Goal: Information Seeking & Learning: Compare options

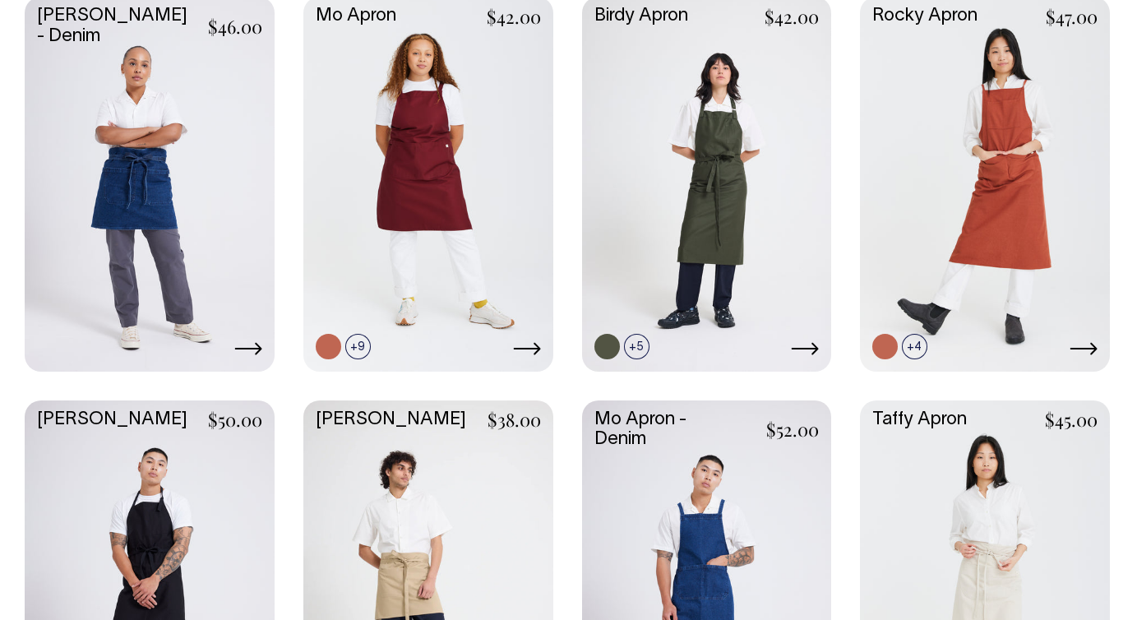
scroll to position [821, 0]
click at [701, 429] on link at bounding box center [707, 586] width 250 height 372
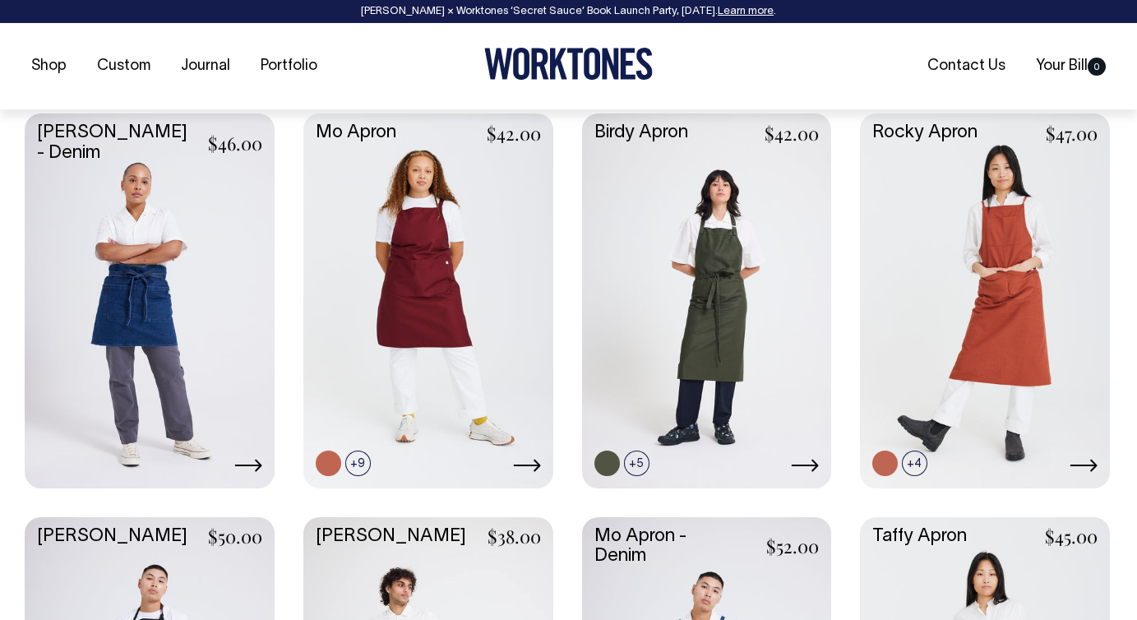
scroll to position [705, 0]
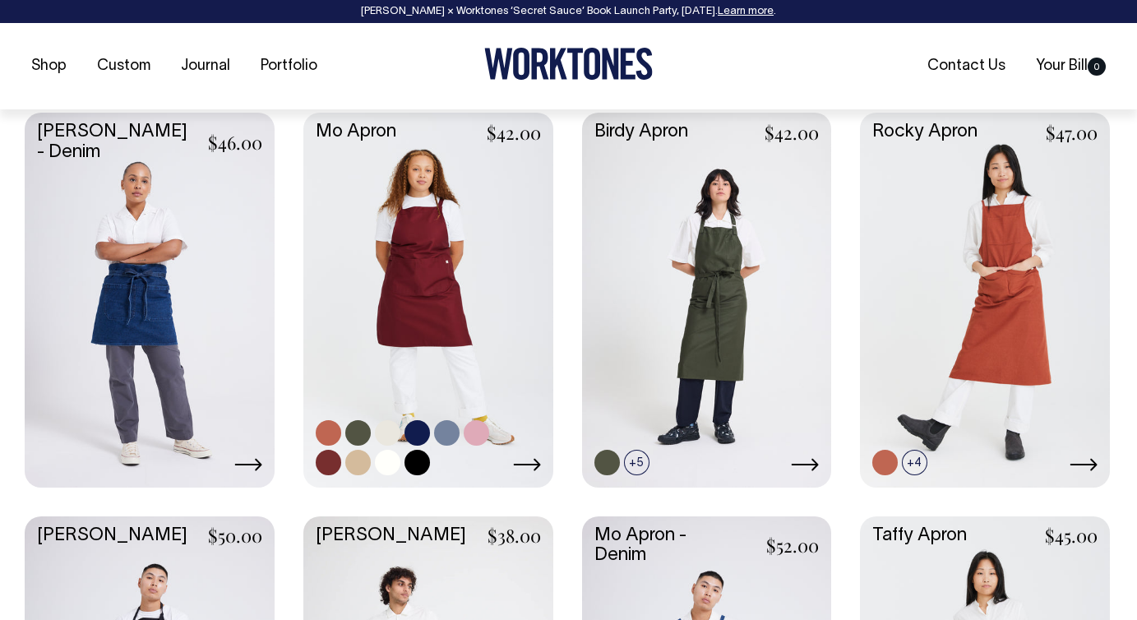
click at [357, 433] on link at bounding box center [357, 432] width 25 height 25
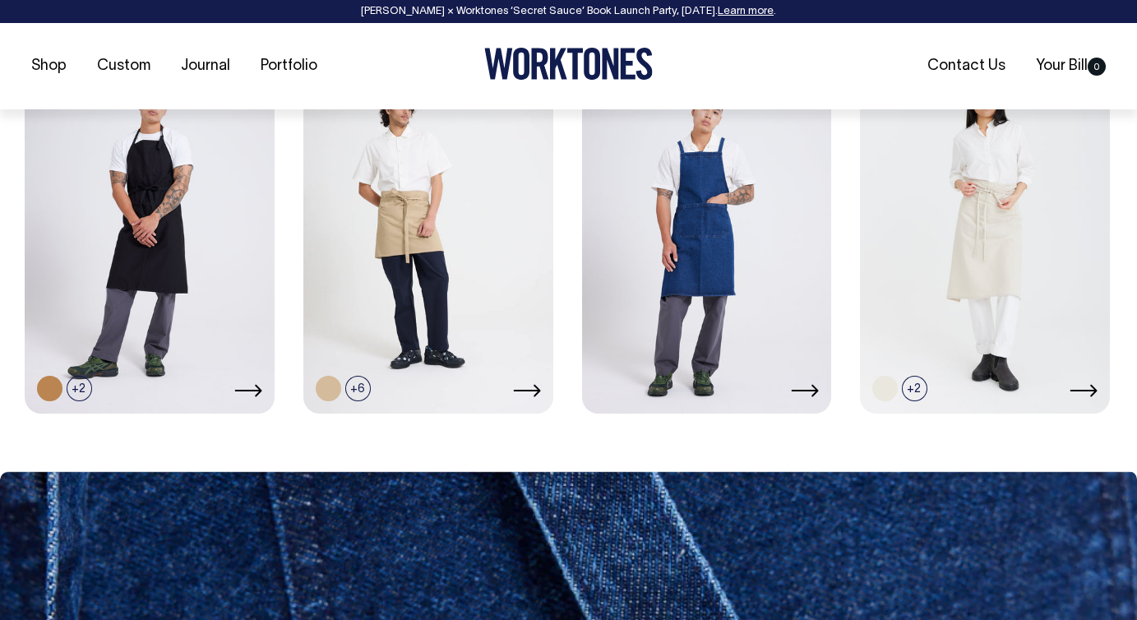
scroll to position [1184, 0]
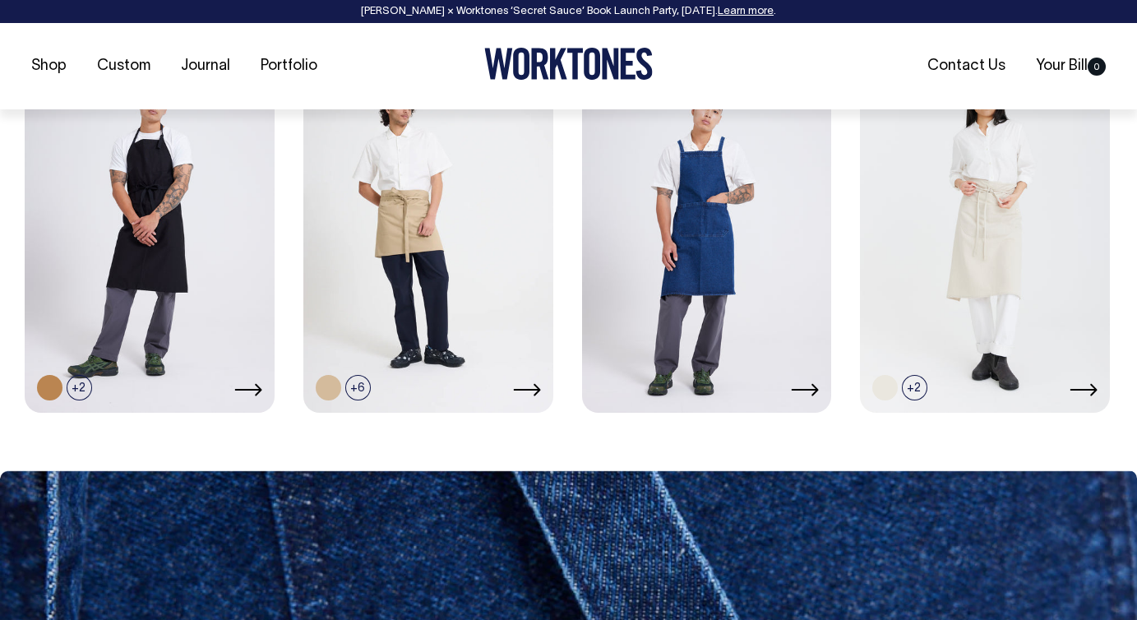
click at [694, 231] on link at bounding box center [707, 224] width 250 height 372
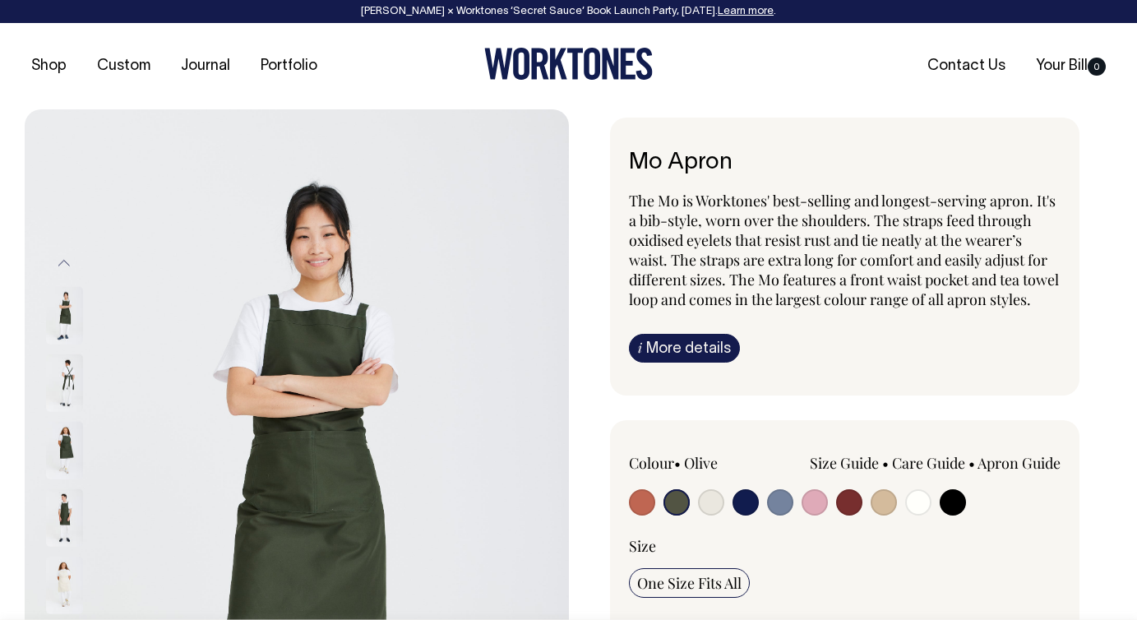
select select "Olive"
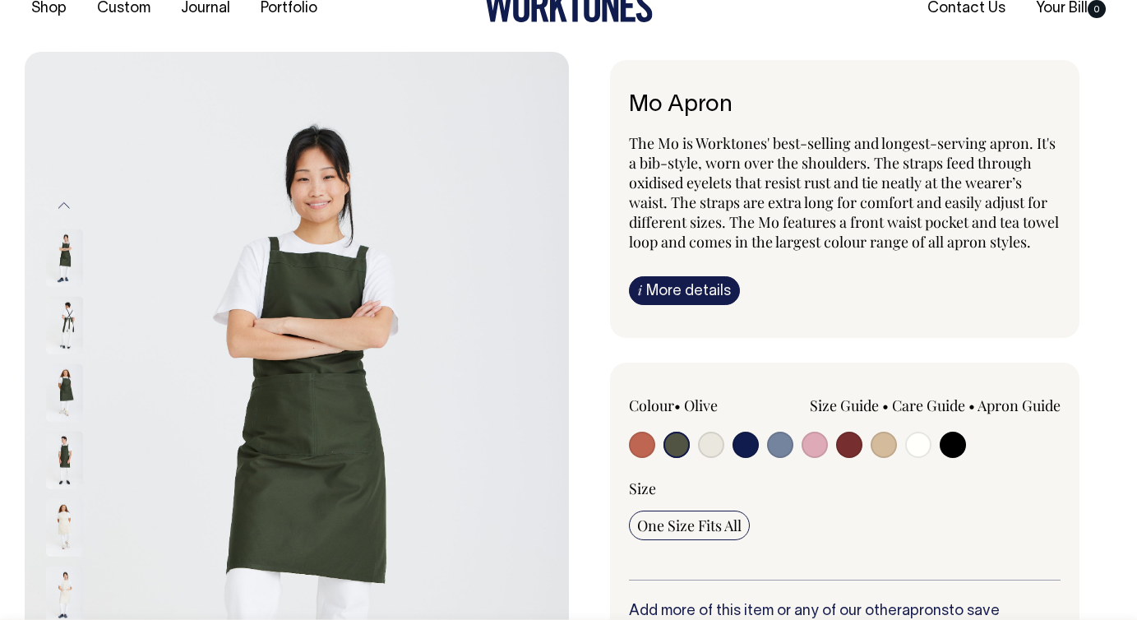
click at [860, 526] on div "Size One Size Fits All" at bounding box center [845, 528] width 432 height 101
click at [871, 519] on div "Size One Size Fits All" at bounding box center [845, 528] width 432 height 101
click at [877, 458] on input "radio" at bounding box center [884, 445] width 26 height 26
radio input "true"
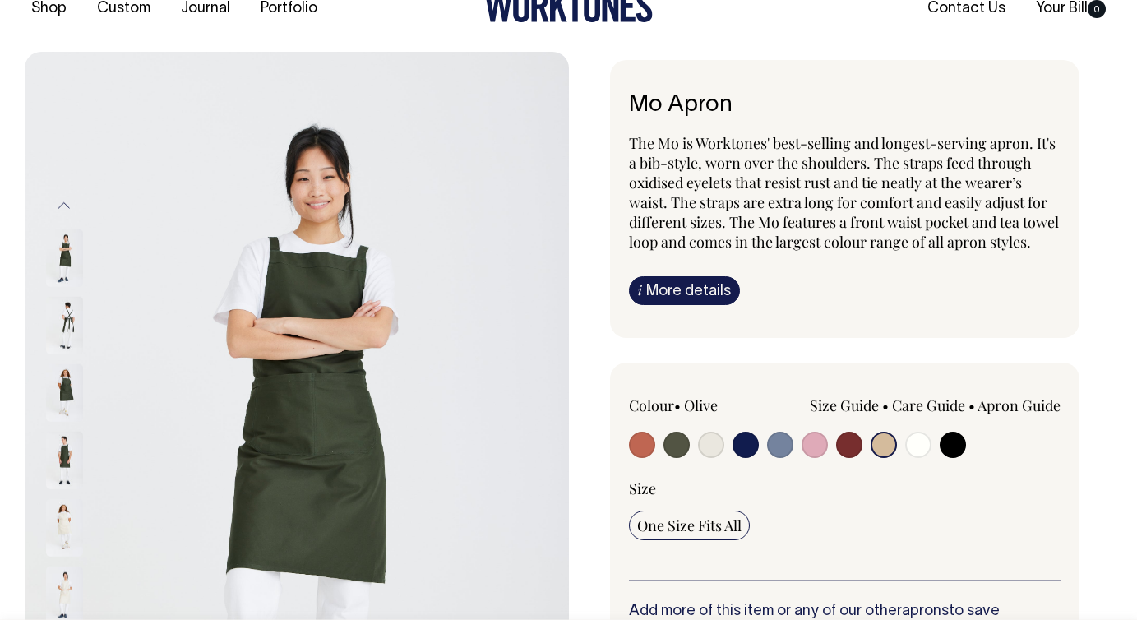
select select "Khaki"
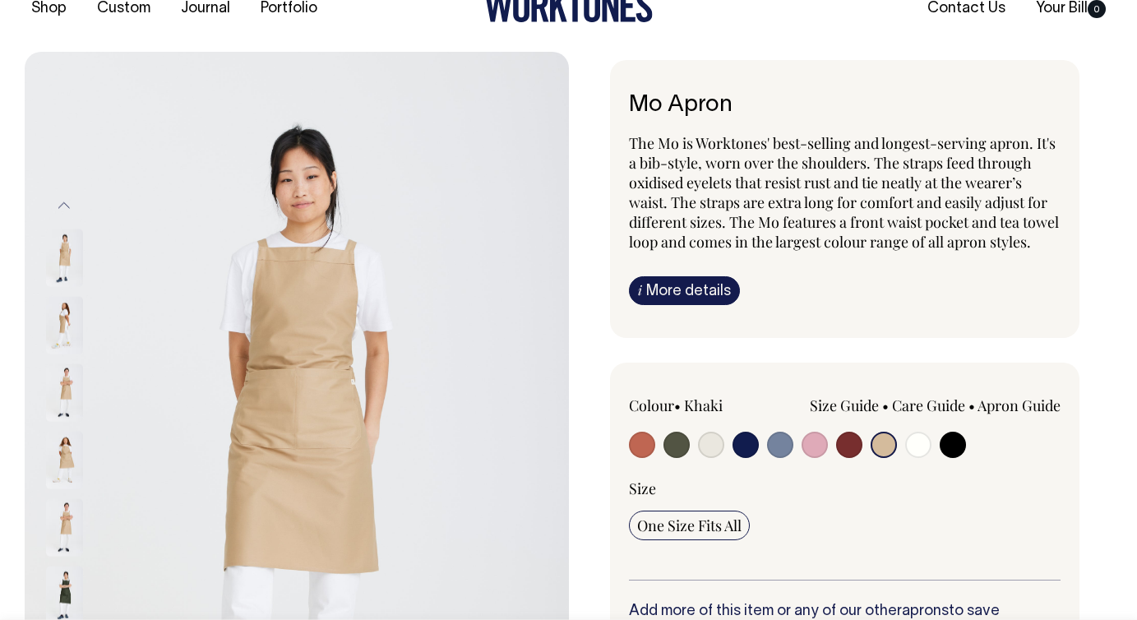
click at [776, 458] on input "radio" at bounding box center [780, 445] width 26 height 26
radio input "true"
select select "Blue/Grey"
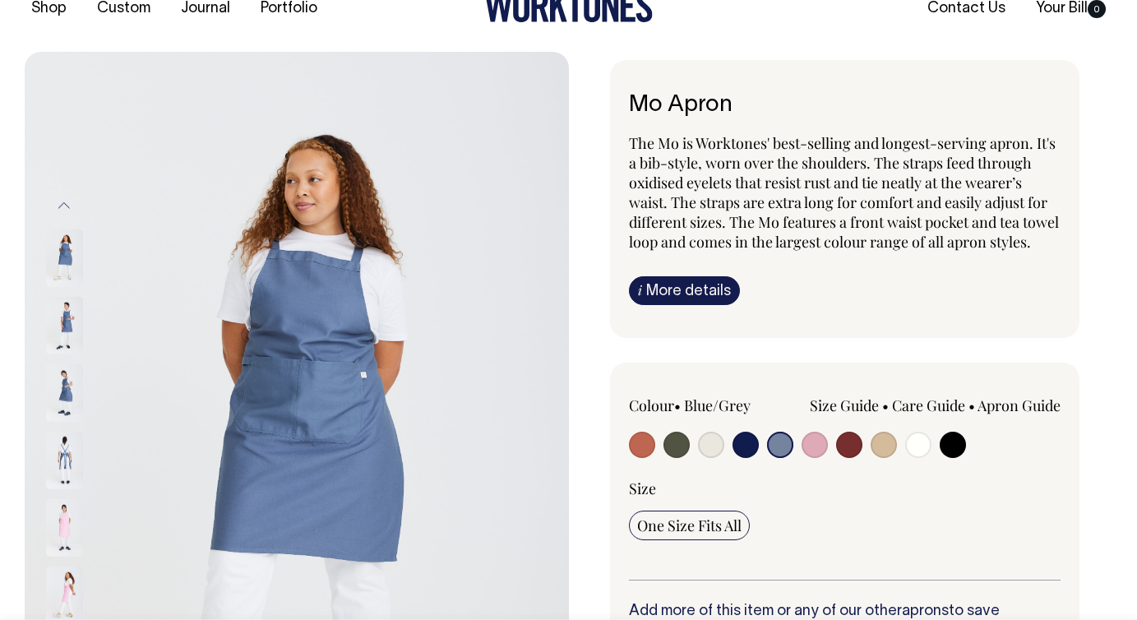
click at [706, 458] on input "radio" at bounding box center [711, 445] width 26 height 26
radio input "true"
select select "Natural"
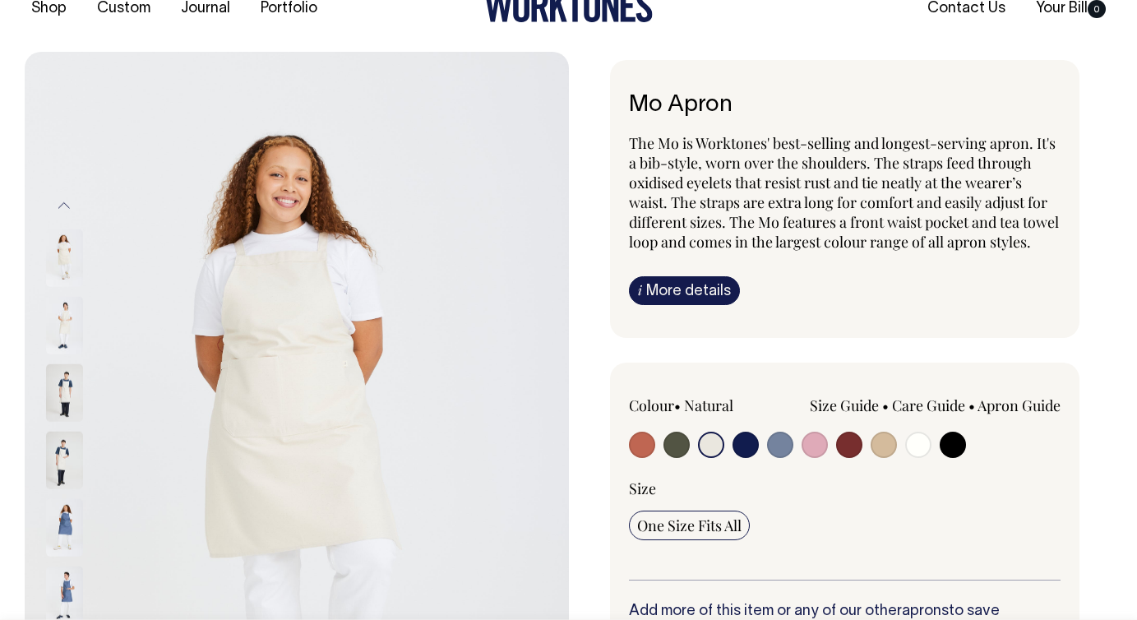
click at [949, 458] on input "radio" at bounding box center [953, 445] width 26 height 26
radio input "true"
select select "Black"
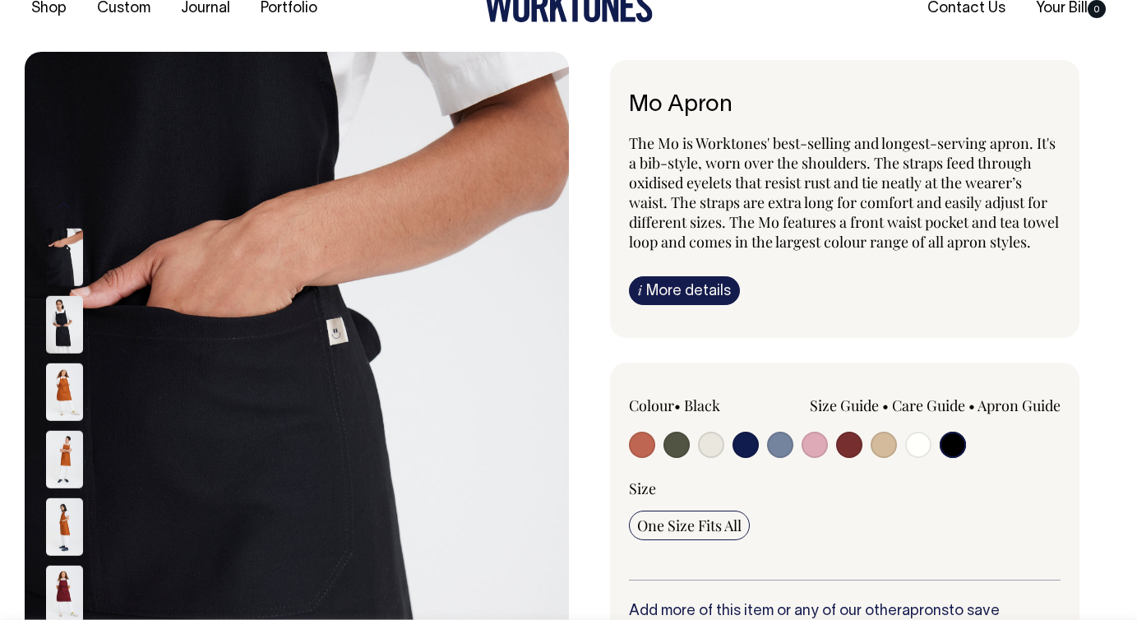
click at [922, 458] on input "radio" at bounding box center [918, 445] width 26 height 26
radio input "true"
select select "Off-White"
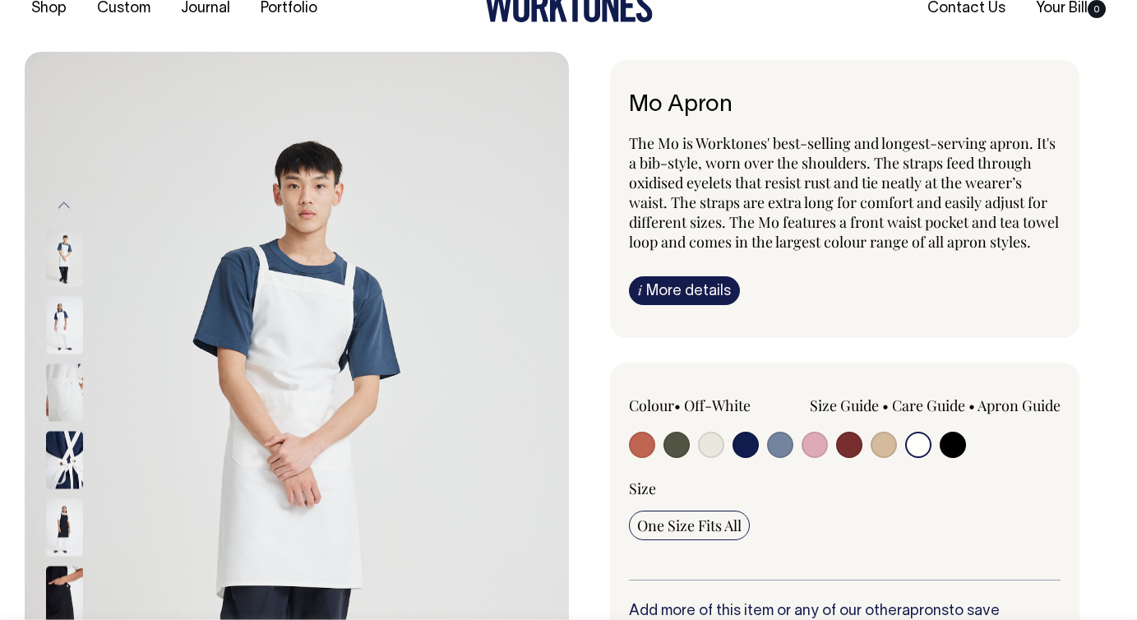
click at [960, 458] on input "radio" at bounding box center [953, 445] width 26 height 26
radio input "true"
select select "Black"
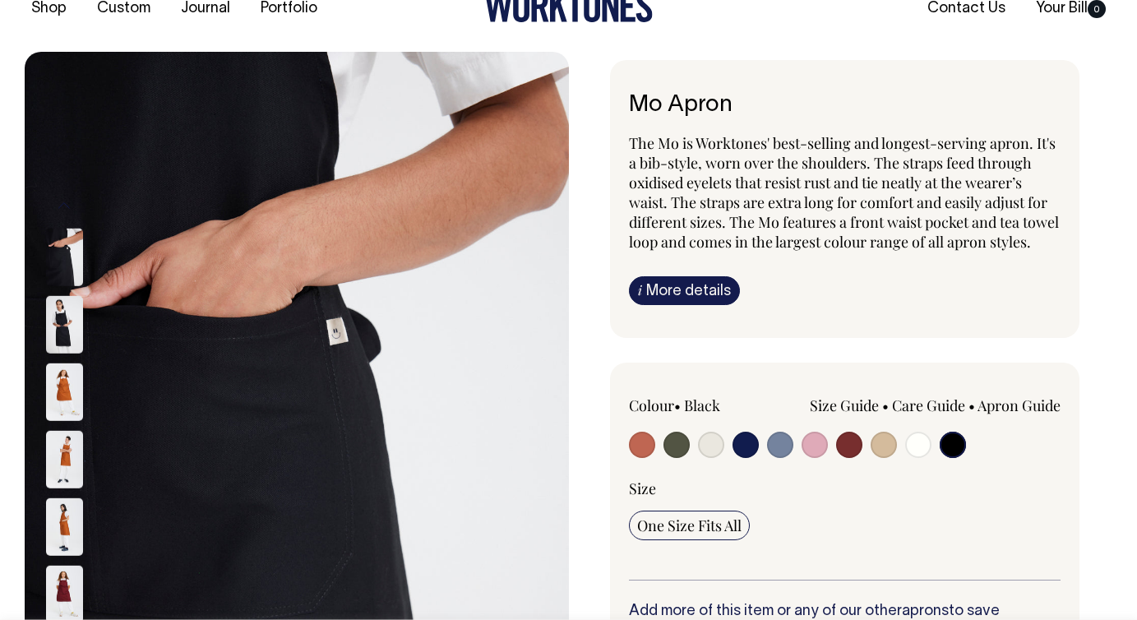
click at [640, 458] on input "radio" at bounding box center [642, 445] width 26 height 26
radio input "true"
select select "Rust"
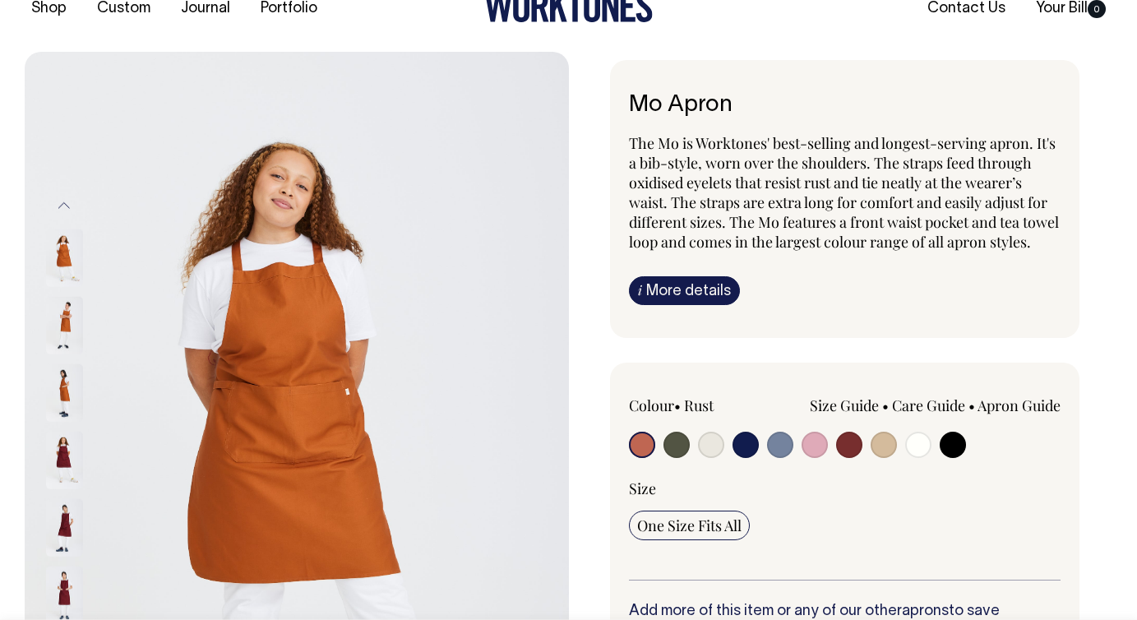
click at [671, 458] on input "radio" at bounding box center [676, 445] width 26 height 26
radio input "true"
select select "Olive"
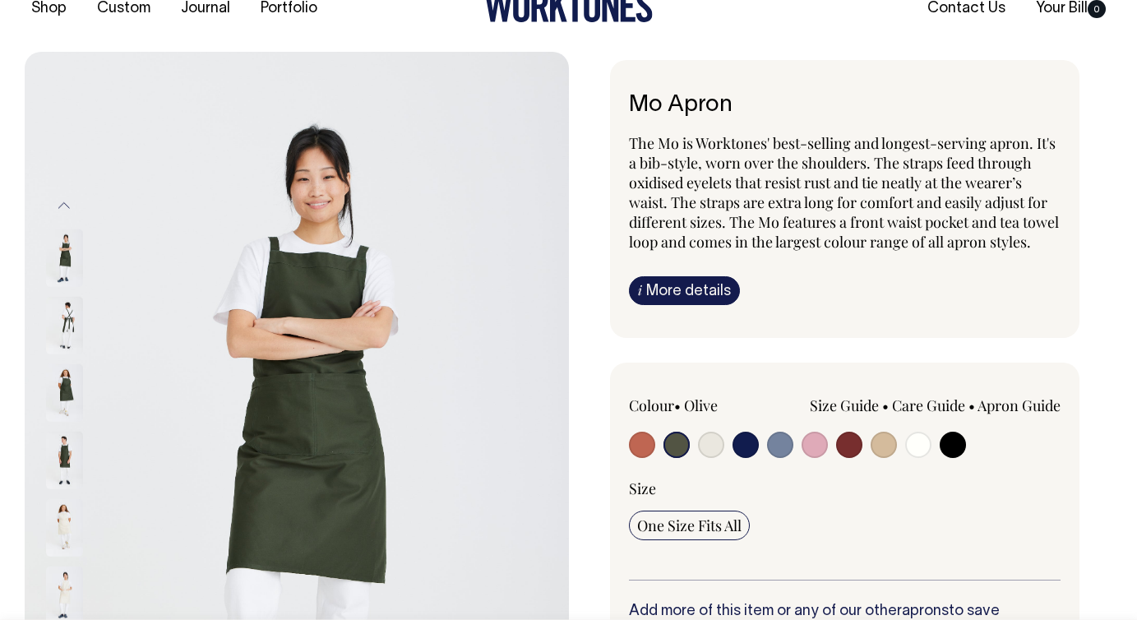
click at [741, 458] on input "radio" at bounding box center [745, 445] width 26 height 26
radio input "true"
select select "Dark Navy"
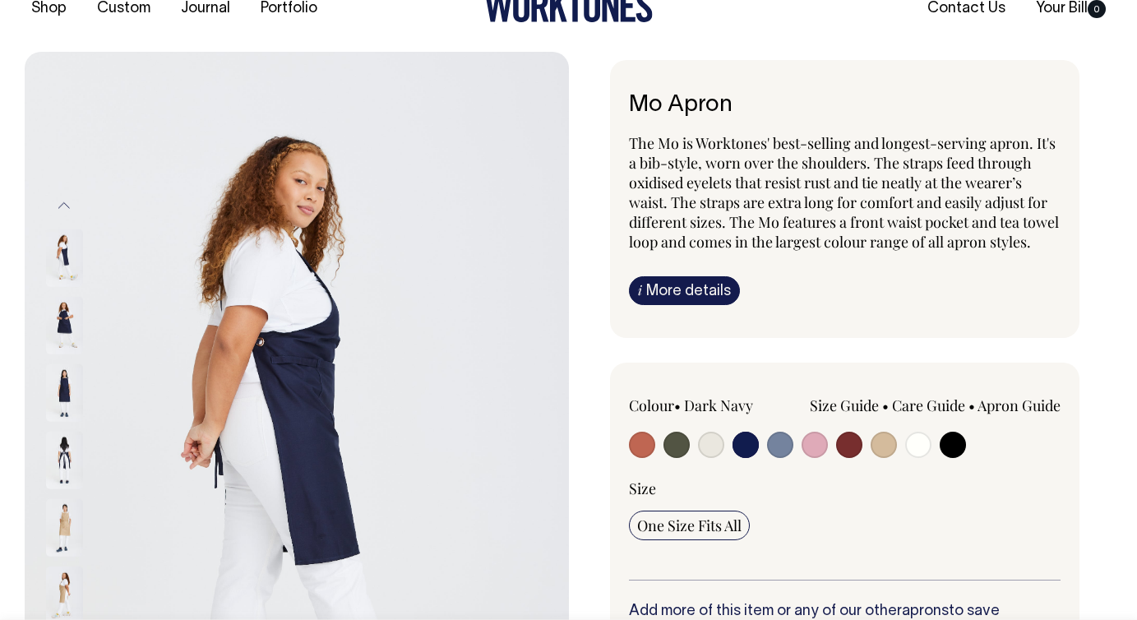
click at [674, 458] on input "radio" at bounding box center [676, 445] width 26 height 26
radio input "true"
select select "Olive"
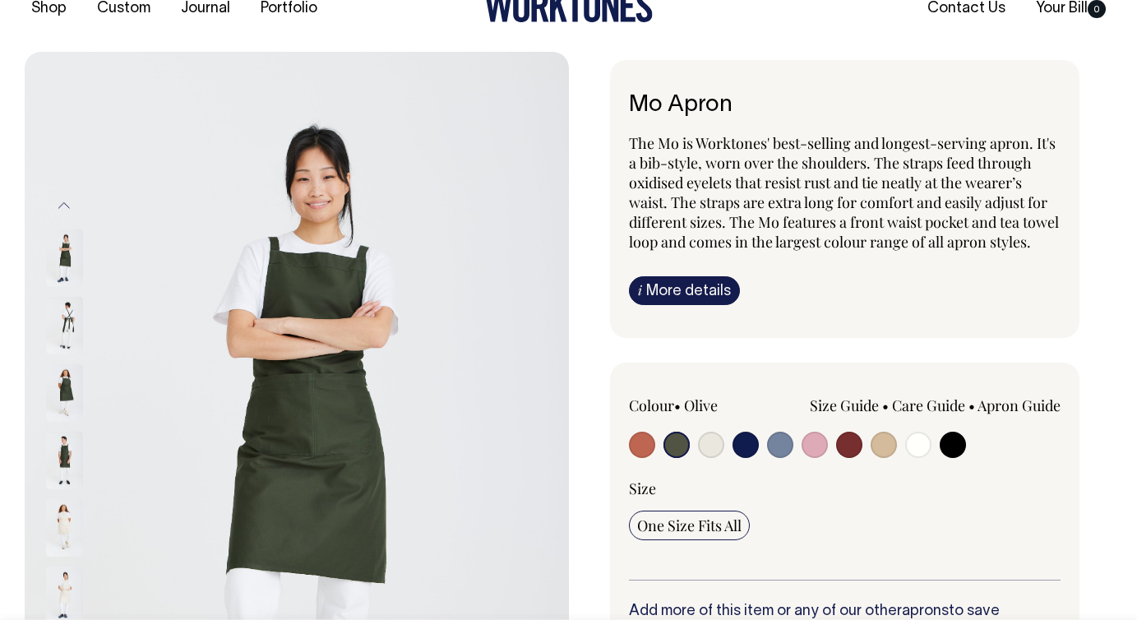
click at [785, 458] on input "radio" at bounding box center [780, 445] width 26 height 26
radio input "true"
select select "Blue/Grey"
